Goal: Task Accomplishment & Management: Manage account settings

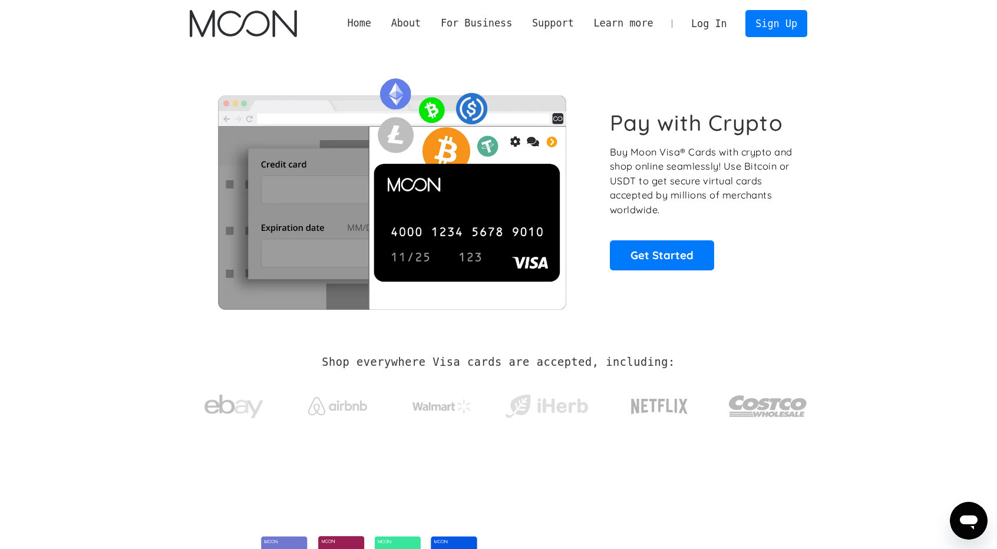
click at [726, 27] on link "Log In" at bounding box center [708, 24] width 55 height 26
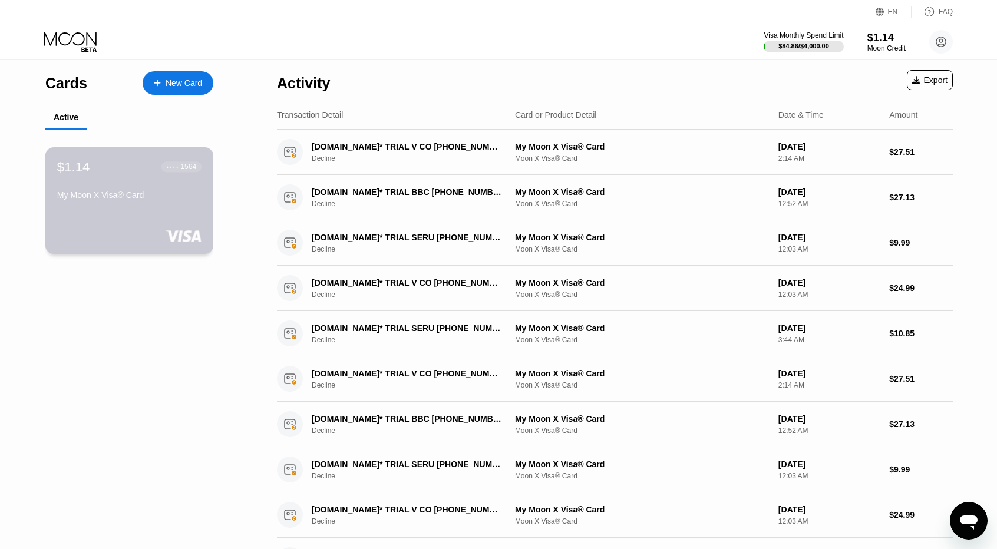
click at [207, 155] on div "$1.14 ● ● ● ● 1564 My Moon X Visa® Card" at bounding box center [129, 200] width 168 height 107
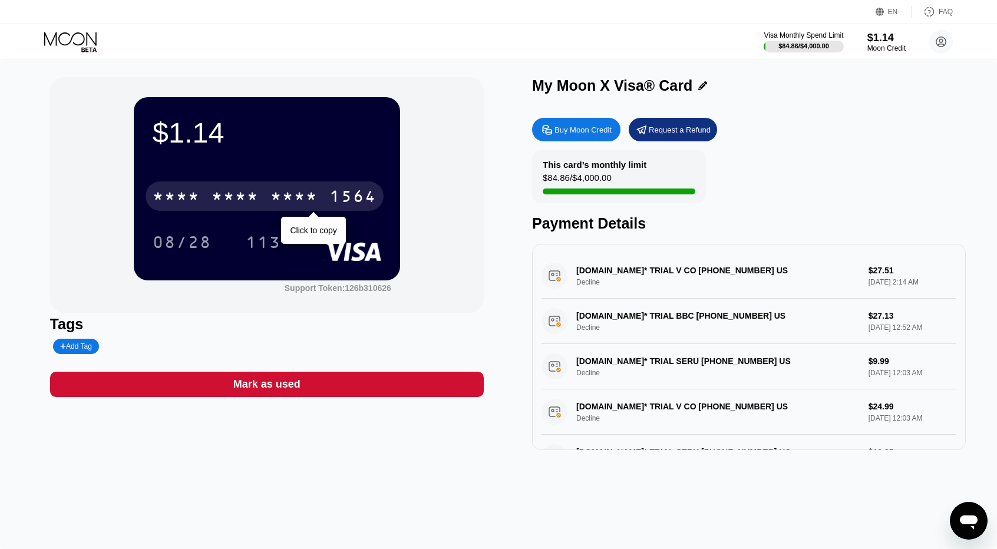
click at [242, 196] on div "* * * *" at bounding box center [235, 198] width 47 height 19
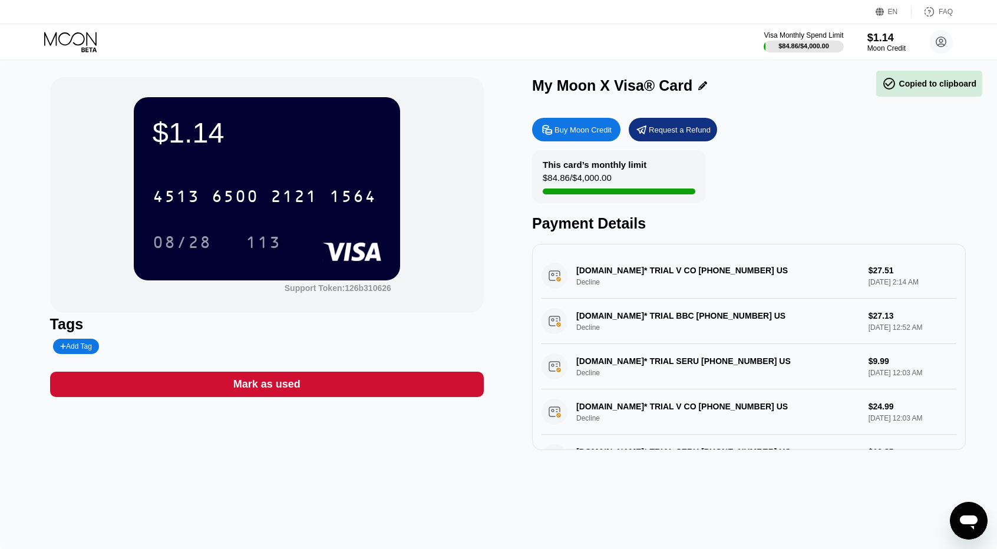
click at [259, 252] on div "$1.14 4513 6500 2121 1564 08/28 113" at bounding box center [267, 188] width 266 height 183
click at [259, 252] on div "113" at bounding box center [263, 243] width 35 height 19
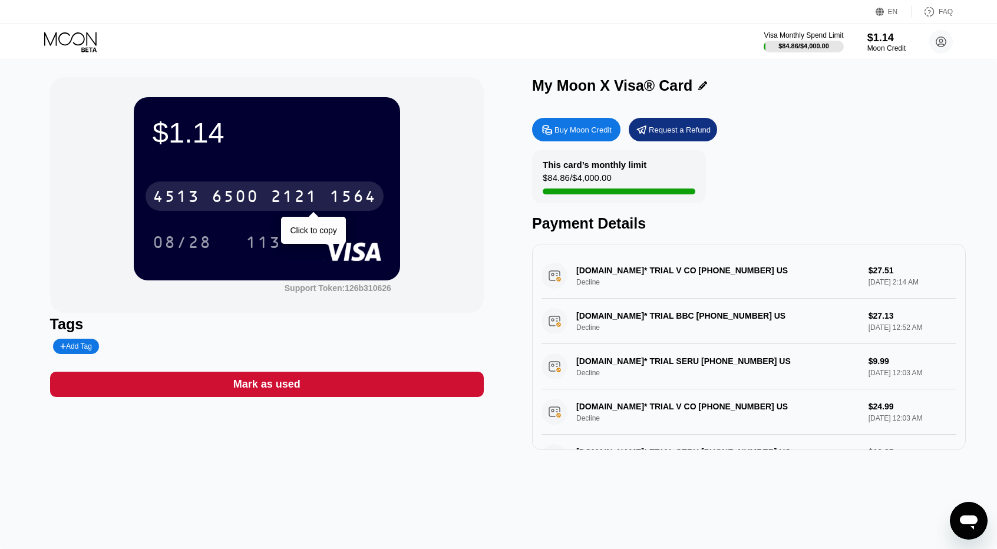
click at [305, 203] on div "2121" at bounding box center [293, 198] width 47 height 19
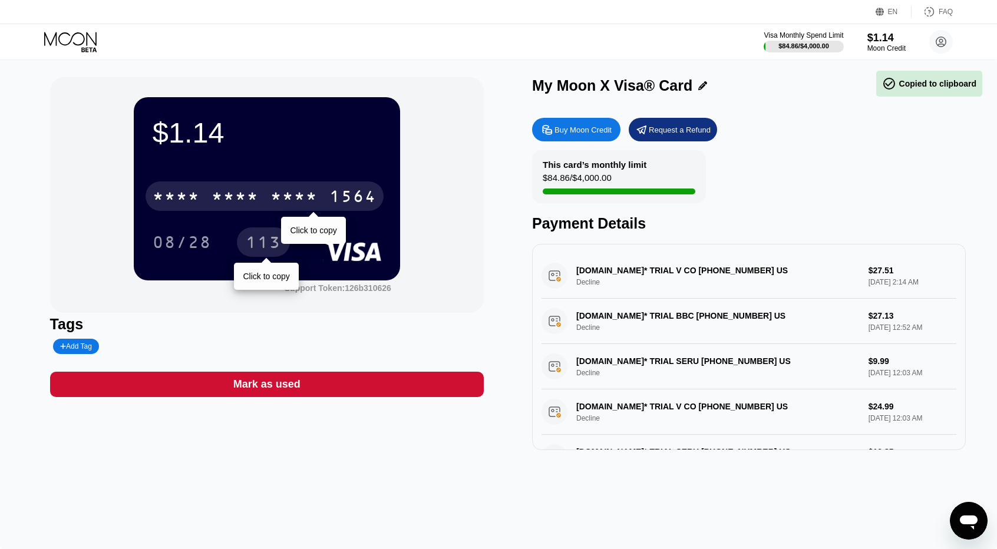
click at [273, 253] on div "113" at bounding box center [263, 243] width 35 height 19
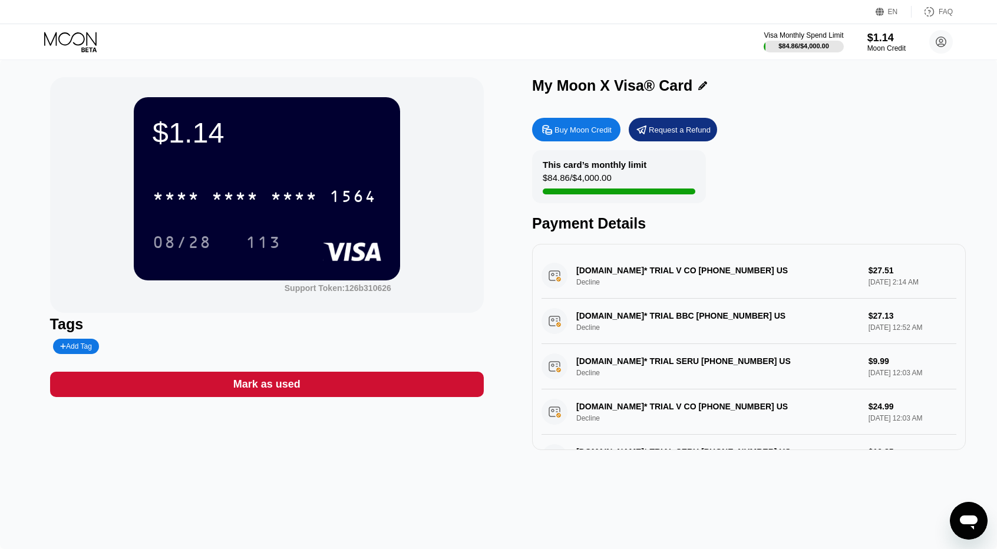
click at [92, 49] on icon at bounding box center [71, 42] width 55 height 21
